Goal: Check status: Check status

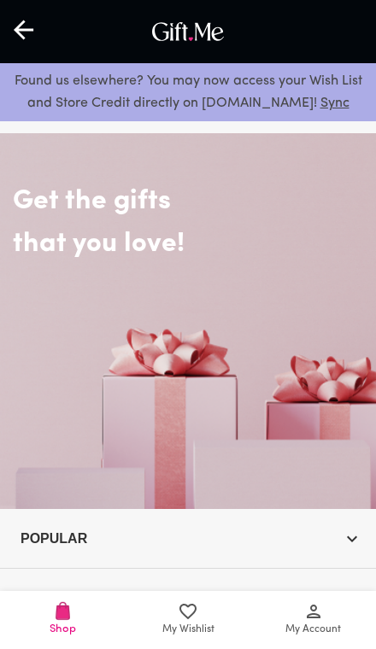
click at [321, 623] on span "My Account" at bounding box center [313, 630] width 56 height 16
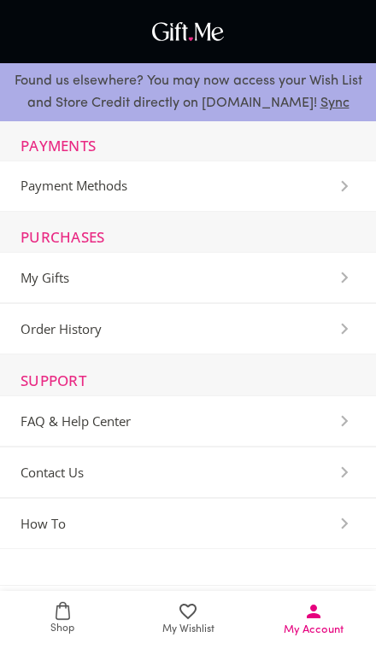
scroll to position [135, 0]
click at [294, 431] on Center-Section "FAQ & Help Center" at bounding box center [188, 421] width 376 height 51
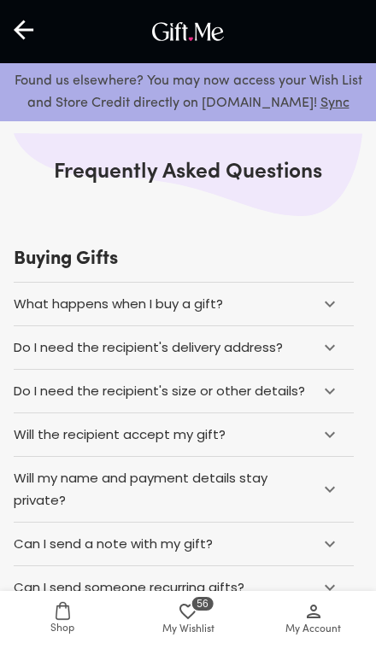
click at [307, 428] on div "Will the recipient accept my gift?" at bounding box center [162, 435] width 296 height 22
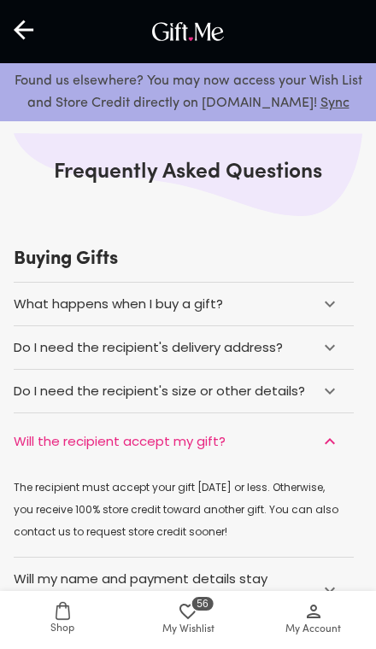
click at [304, 437] on div "Will the recipient accept my gift?" at bounding box center [162, 442] width 296 height 22
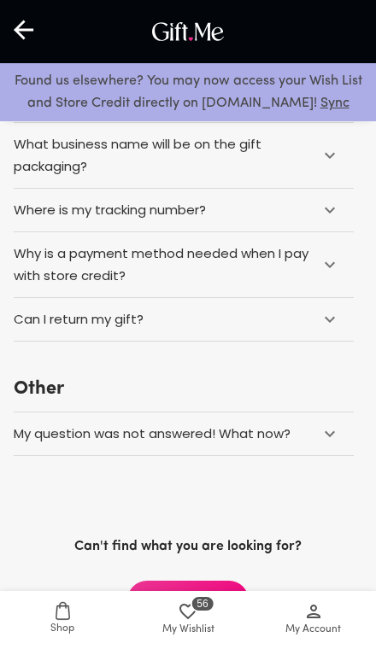
scroll to position [1506, 0]
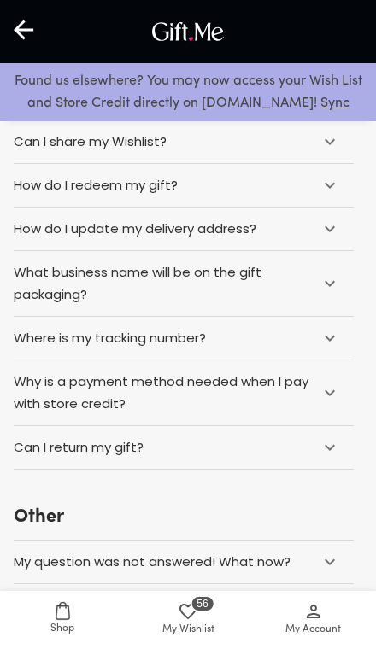
click at [286, 453] on div "Can I return my gift?" at bounding box center [162, 448] width 296 height 22
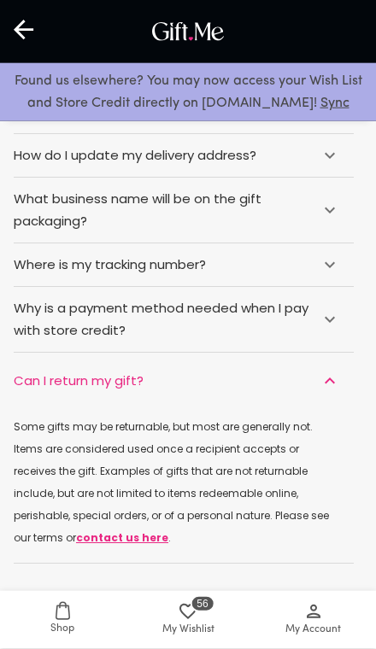
scroll to position [1453, 0]
click at [168, 530] on link "contact us here" at bounding box center [122, 537] width 92 height 15
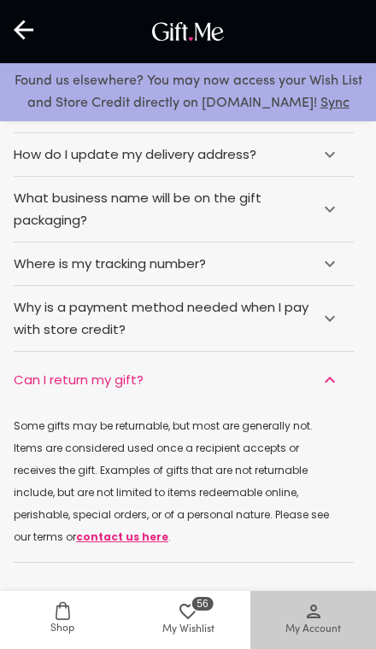
click at [320, 622] on icon at bounding box center [313, 611] width 21 height 21
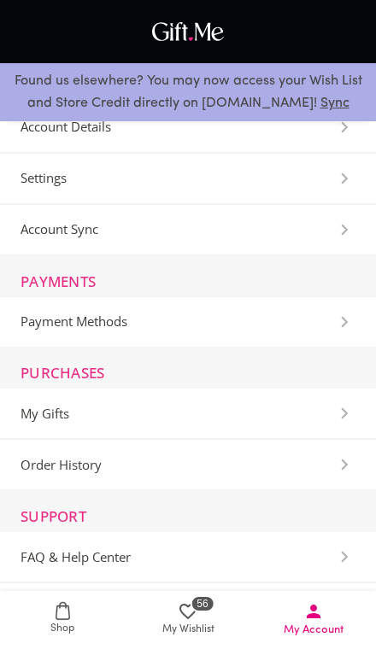
scroll to position [0, 0]
click at [73, 139] on Details-Section "Account Details" at bounding box center [188, 127] width 376 height 51
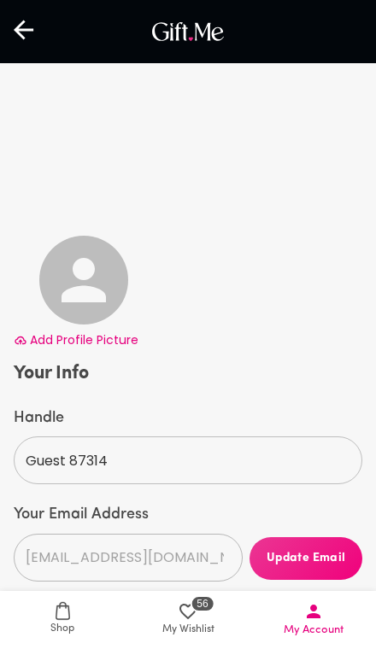
select select "US"
select select "NV"
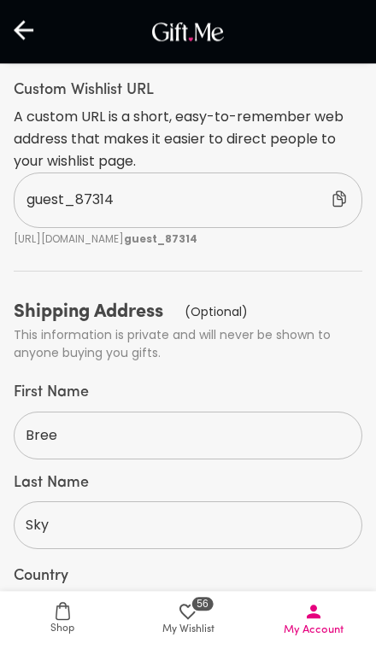
scroll to position [780, 0]
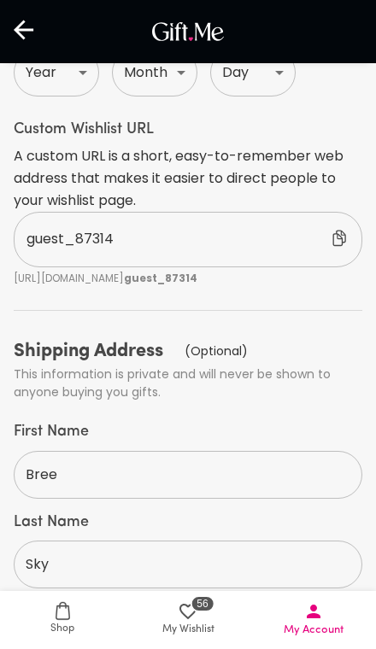
click at [40, 228] on p "guest_87314" at bounding box center [152, 239] width 252 height 22
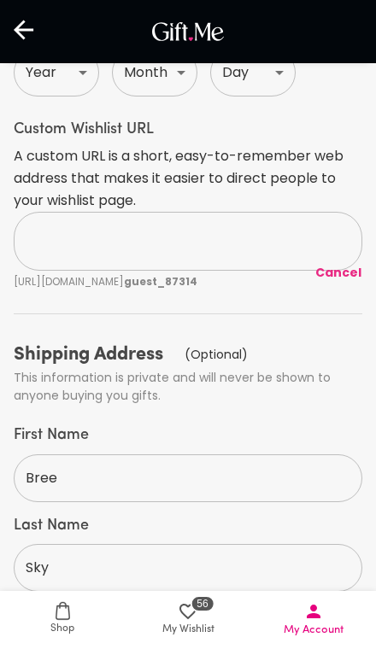
click at [343, 264] on span "Cancel" at bounding box center [338, 273] width 46 height 18
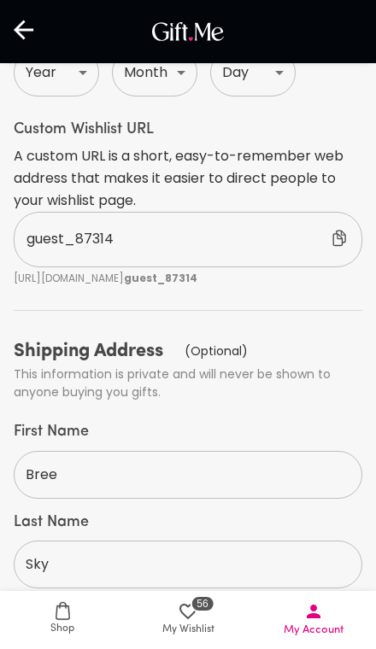
click at [342, 230] on icon at bounding box center [342, 240] width 21 height 21
click at [202, 633] on span "My Wishlist" at bounding box center [188, 630] width 52 height 16
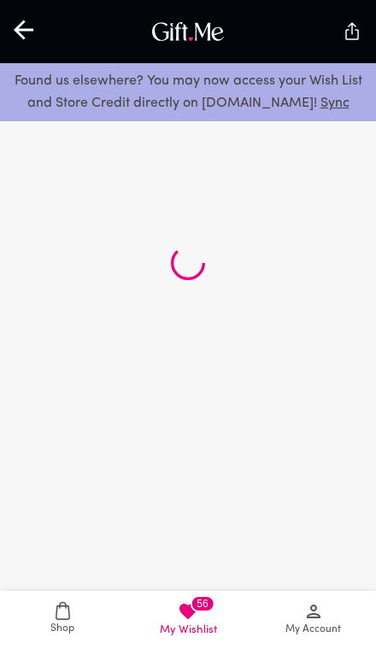
click at [55, 619] on span "Shop" at bounding box center [62, 618] width 105 height 35
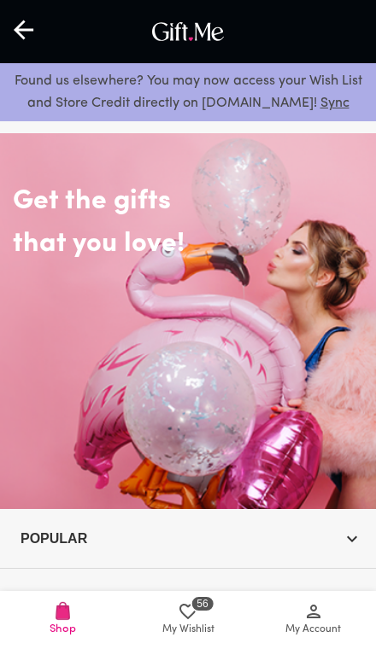
click at [314, 617] on icon at bounding box center [314, 612] width 14 height 14
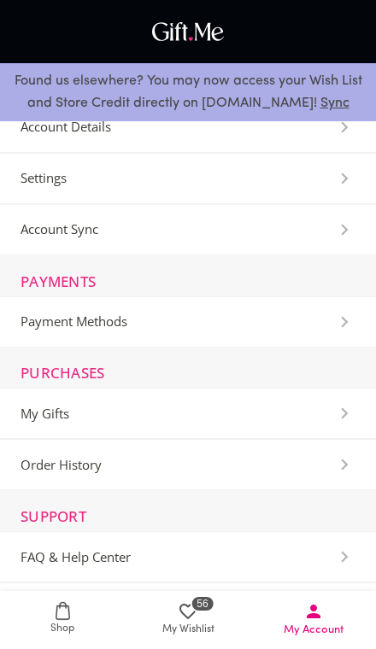
click at [122, 184] on li "Settings" at bounding box center [188, 178] width 376 height 51
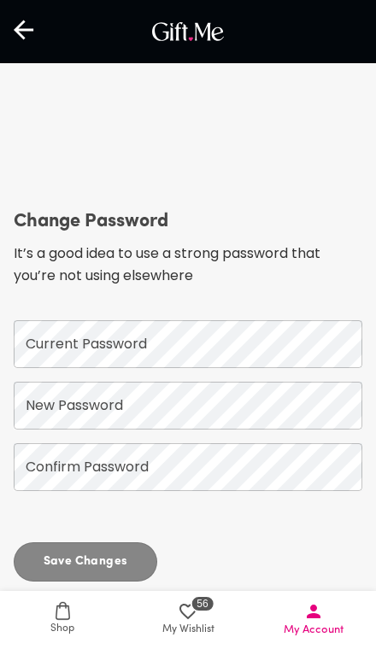
click at [322, 605] on icon at bounding box center [313, 611] width 21 height 21
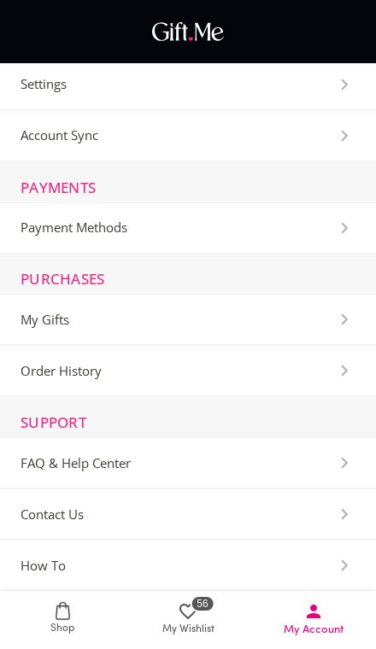
scroll to position [95, 0]
click at [318, 372] on History-Section "Order History" at bounding box center [188, 369] width 376 height 51
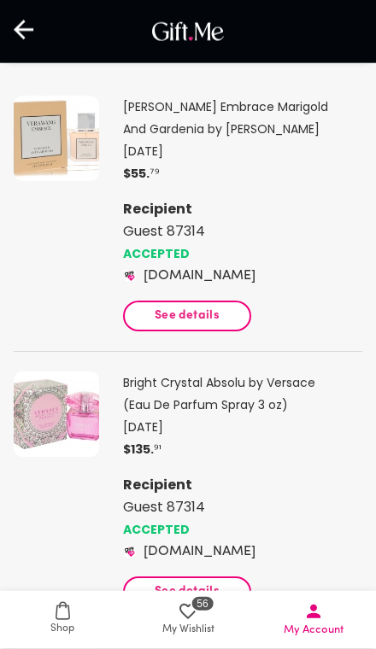
scroll to position [132, 0]
click at [157, 305] on button "See details" at bounding box center [187, 316] width 128 height 31
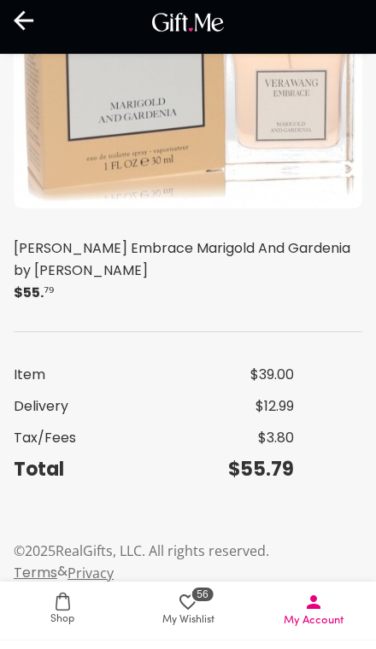
scroll to position [584, 0]
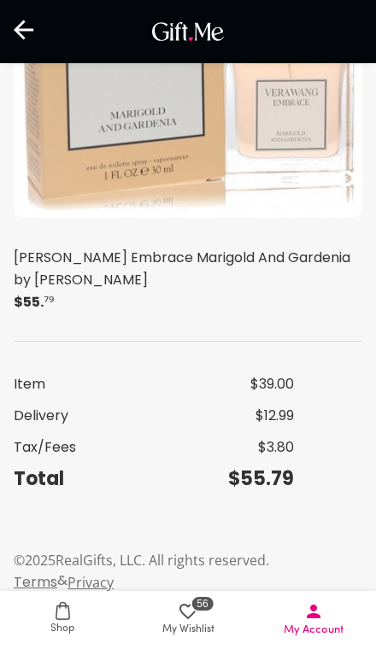
click at [38, 29] on div at bounding box center [25, 31] width 50 height 53
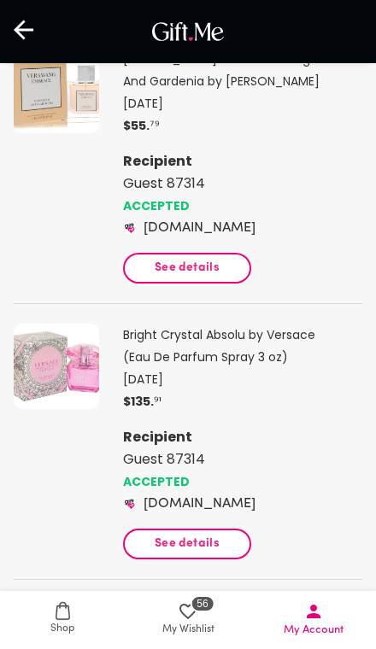
scroll to position [281, 0]
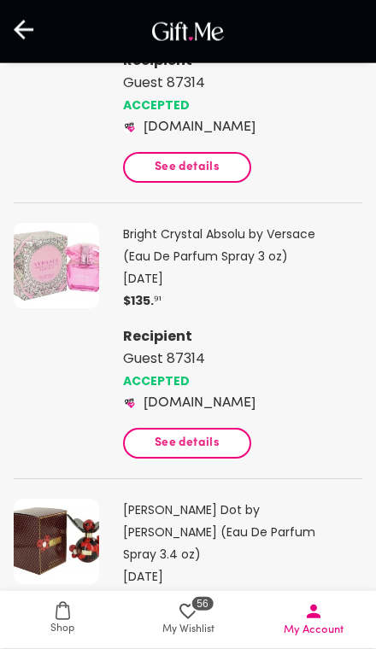
click at [225, 452] on button "See details" at bounding box center [187, 443] width 128 height 31
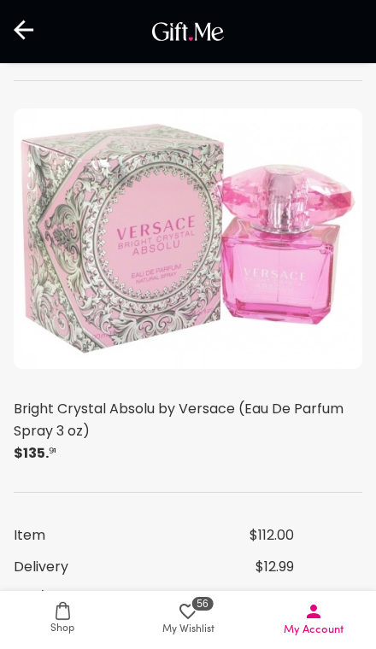
scroll to position [417, 0]
click at [15, 28] on icon at bounding box center [24, 30] width 20 height 20
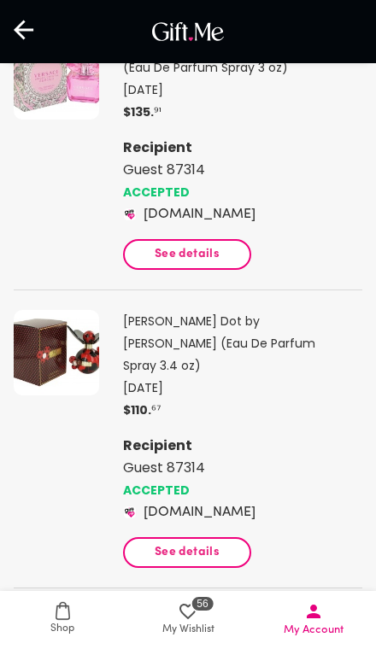
scroll to position [469, 0]
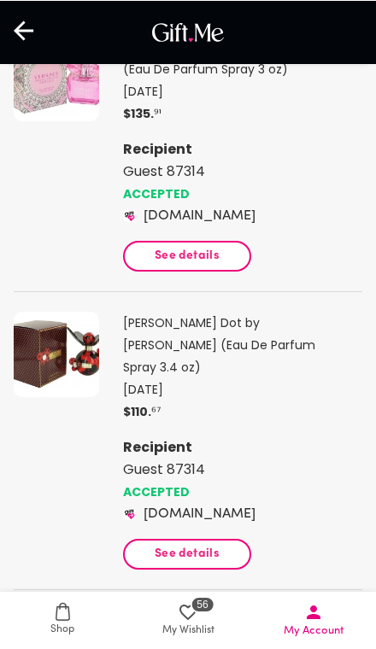
click at [202, 542] on button "See details" at bounding box center [187, 553] width 128 height 31
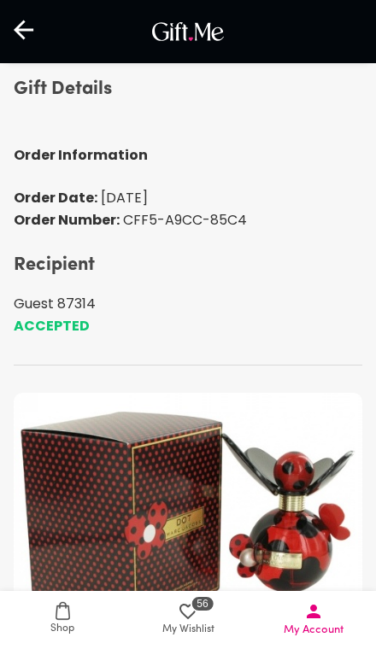
scroll to position [132, 0]
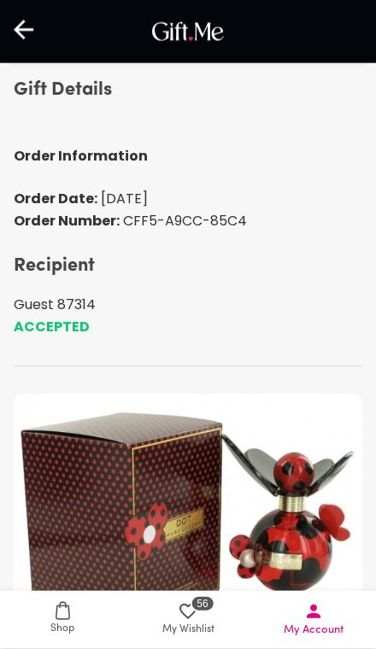
click at [17, 197] on p "Order Date: [DATE]" at bounding box center [188, 199] width 349 height 22
click at [32, 223] on p "Order Number: CFF5-A9CC-85C4" at bounding box center [188, 221] width 349 height 22
click at [30, 219] on p "Order Number: CFF5-A9CC-85C4" at bounding box center [188, 221] width 349 height 22
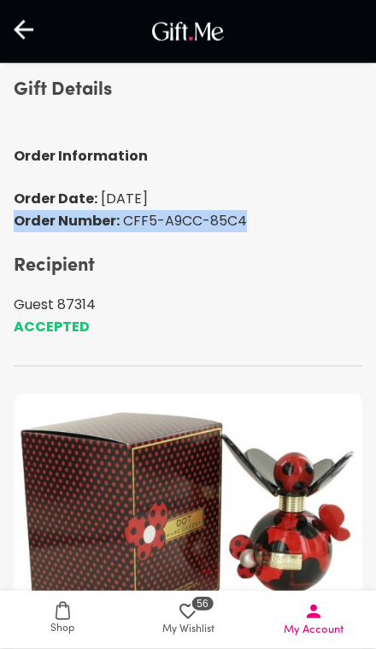
copy p "Order Number: CFF5-A9CC-85C4"
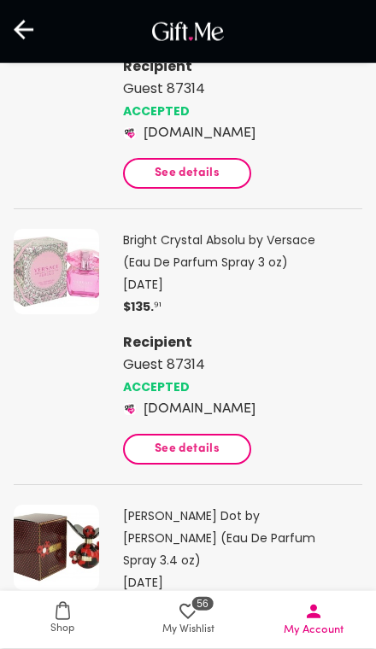
scroll to position [285, 0]
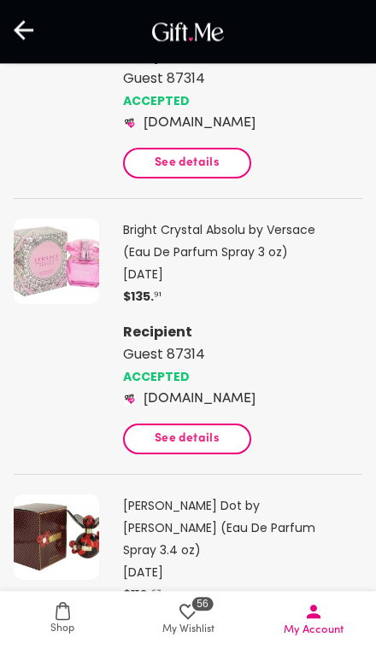
click at [231, 445] on span "See details" at bounding box center [187, 439] width 99 height 19
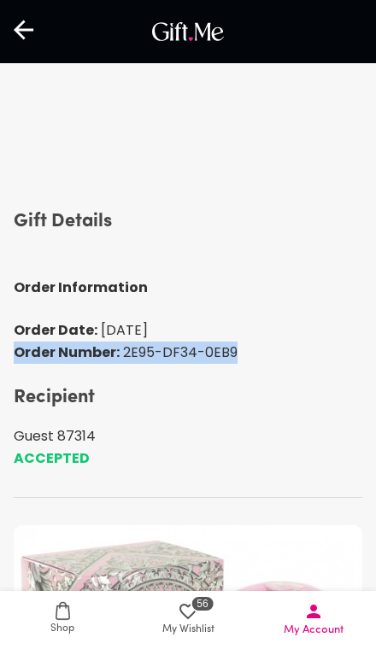
click at [19, 32] on icon at bounding box center [24, 30] width 20 height 20
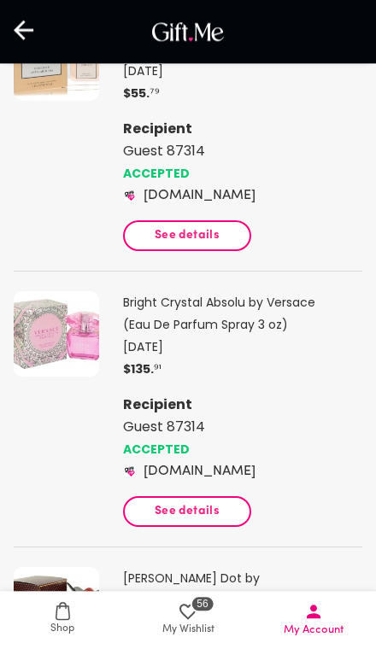
scroll to position [213, 0]
click at [150, 239] on span "See details" at bounding box center [187, 235] width 99 height 19
